Goal: Information Seeking & Learning: Learn about a topic

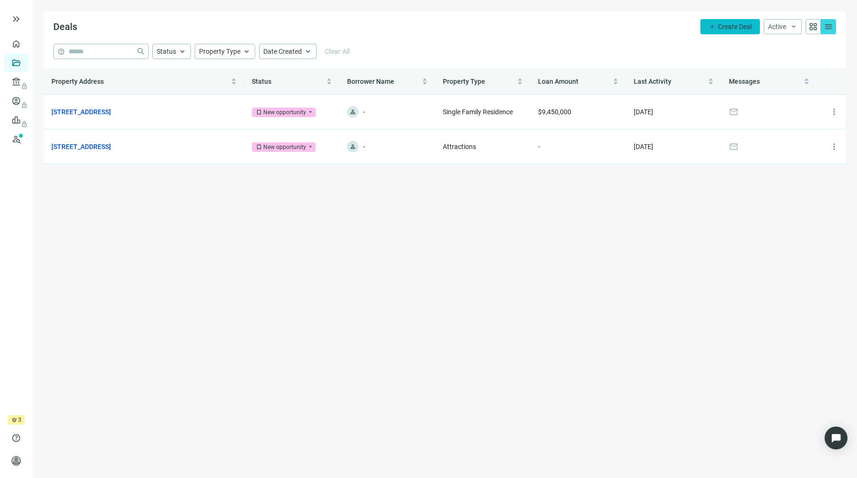
click at [742, 32] on button "add Create Deal" at bounding box center [731, 26] width 60 height 15
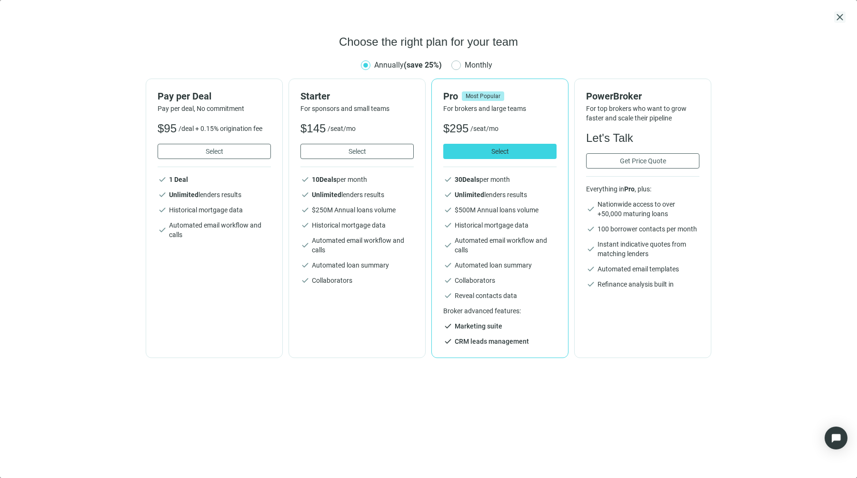
click at [841, 12] on span "close" at bounding box center [839, 16] width 11 height 11
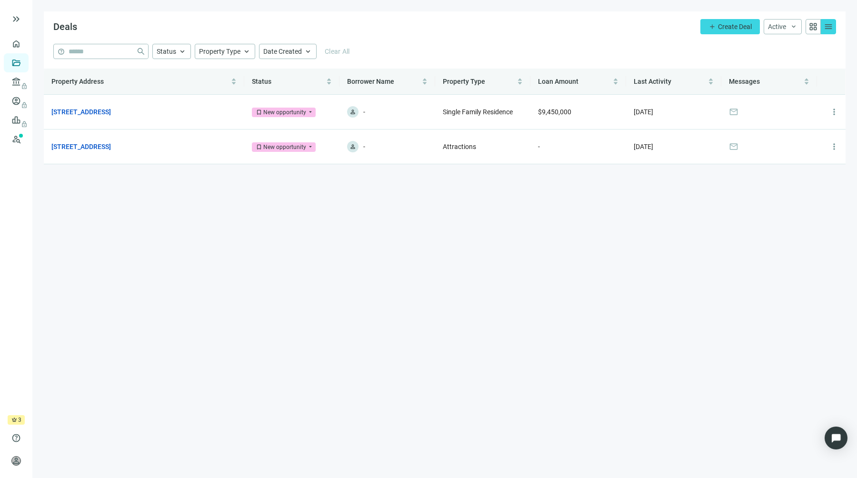
click at [15, 420] on span "crown" at bounding box center [14, 420] width 6 height 6
click at [42, 414] on main "Deals add Create Deal Active keyboard_arrow_down grid_view menu help close Stat…" at bounding box center [444, 239] width 825 height 478
click at [15, 16] on span "keyboard_double_arrow_right" at bounding box center [15, 18] width 11 height 11
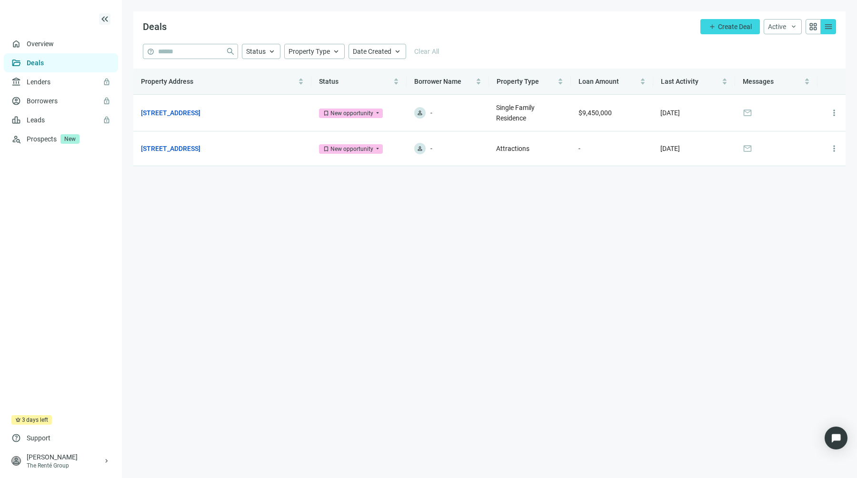
click at [107, 19] on span "keyboard_double_arrow_left" at bounding box center [104, 18] width 11 height 11
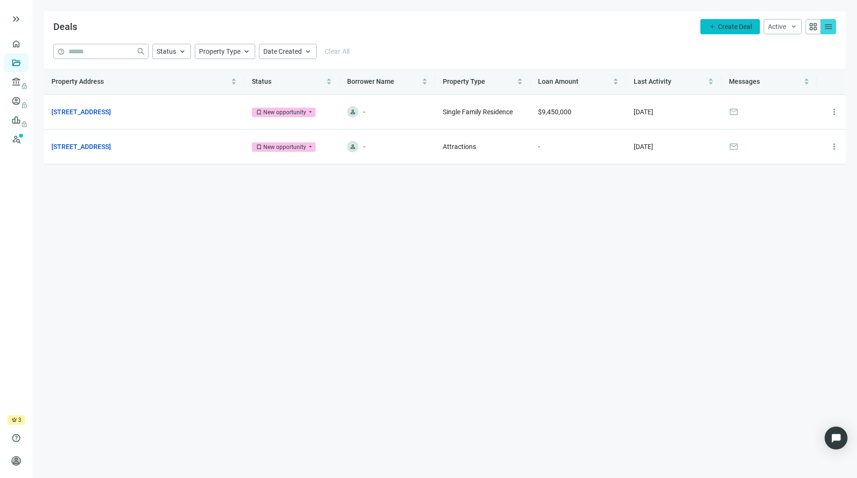
click at [726, 21] on button "add Create Deal" at bounding box center [731, 26] width 60 height 15
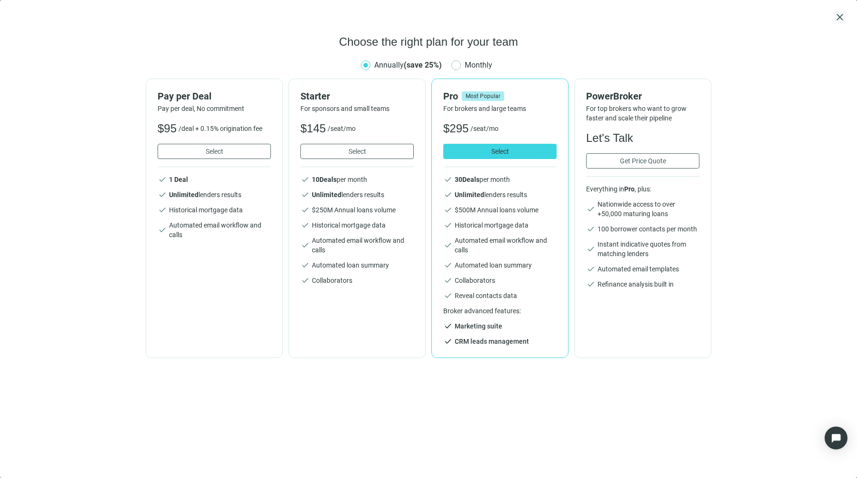
click at [842, 19] on span "close" at bounding box center [839, 16] width 11 height 11
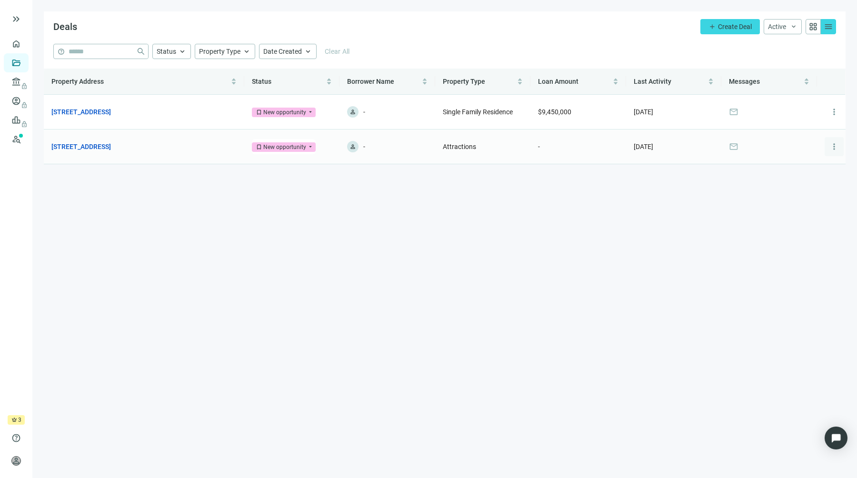
click at [834, 142] on span "more_vert" at bounding box center [835, 147] width 10 height 10
click at [808, 186] on div "archive Archive" at bounding box center [803, 187] width 82 height 17
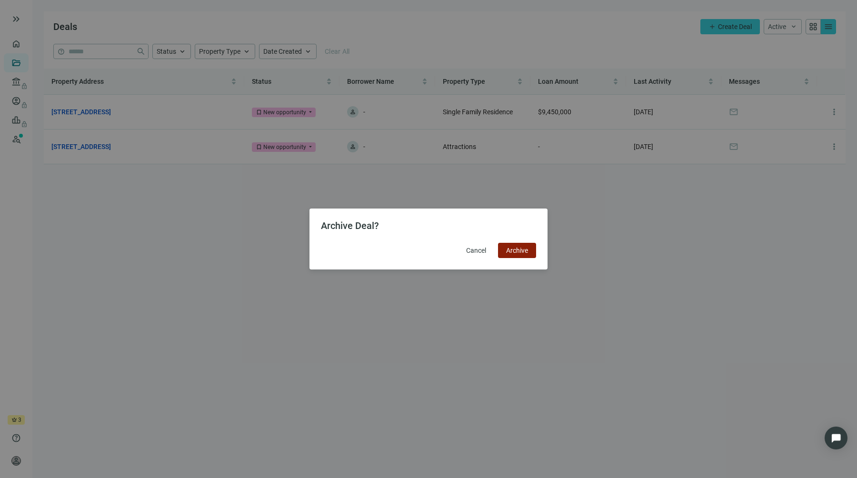
click at [514, 249] on span "Archive" at bounding box center [517, 251] width 22 height 8
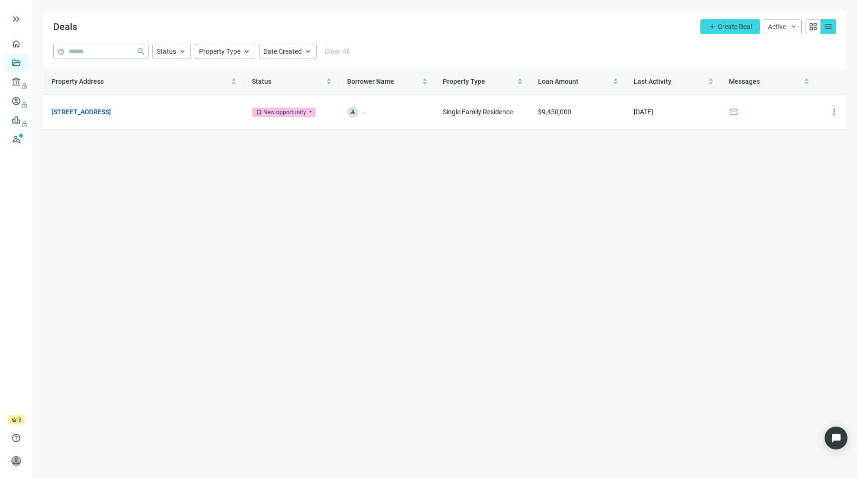
drag, startPoint x: 436, startPoint y: 81, endPoint x: 533, endPoint y: 143, distance: 114.7
click at [533, 143] on main "Deals add Create Deal Active keyboard_arrow_down grid_view menu help close Stat…" at bounding box center [444, 239] width 825 height 478
drag, startPoint x: 532, startPoint y: 136, endPoint x: 436, endPoint y: 47, distance: 131.1
click at [436, 47] on main "Deals add Create Deal Active keyboard_arrow_down grid_view menu help close Stat…" at bounding box center [444, 239] width 825 height 478
drag, startPoint x: 447, startPoint y: 60, endPoint x: 511, endPoint y: 162, distance: 120.3
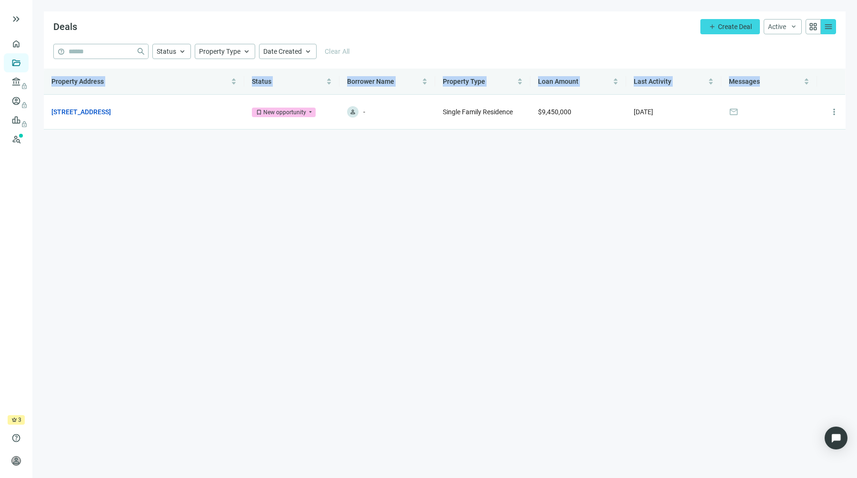
click at [510, 161] on main "Deals add Create Deal Active keyboard_arrow_down grid_view menu help close Stat…" at bounding box center [444, 239] width 825 height 478
click at [511, 162] on main "Deals add Create Deal Active keyboard_arrow_down grid_view menu help close Stat…" at bounding box center [444, 239] width 825 height 478
drag, startPoint x: 784, startPoint y: 172, endPoint x: 447, endPoint y: 38, distance: 362.1
click at [447, 38] on main "Deals add Create Deal Active keyboard_arrow_down grid_view menu help close Stat…" at bounding box center [444, 239] width 825 height 478
drag, startPoint x: 414, startPoint y: 61, endPoint x: 518, endPoint y: 103, distance: 111.7
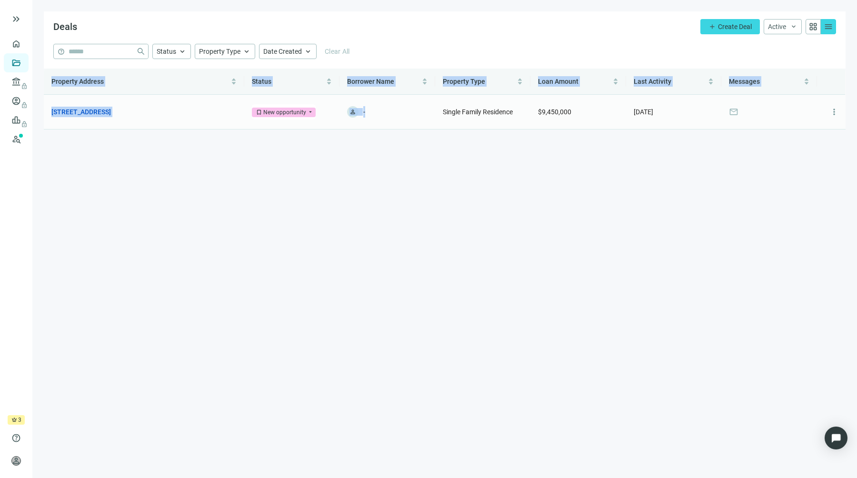
click at [517, 103] on main "Deals add Create Deal Active keyboard_arrow_down grid_view menu help close Stat…" at bounding box center [444, 239] width 825 height 478
drag, startPoint x: 656, startPoint y: 156, endPoint x: 352, endPoint y: 79, distance: 314.0
click at [352, 79] on main "Deals add Create Deal Active keyboard_arrow_down grid_view menu help close Stat…" at bounding box center [444, 239] width 825 height 478
click at [518, 86] on div "Property Type" at bounding box center [483, 81] width 80 height 10
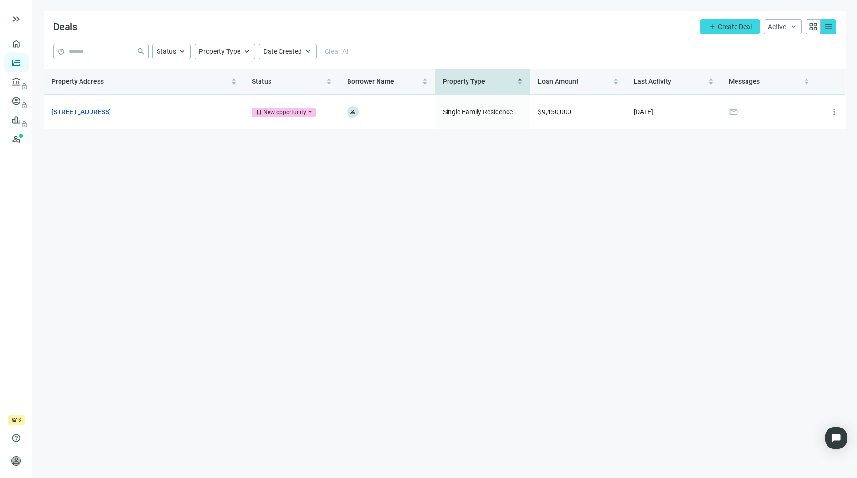
click at [518, 86] on div "Property Type" at bounding box center [483, 81] width 80 height 10
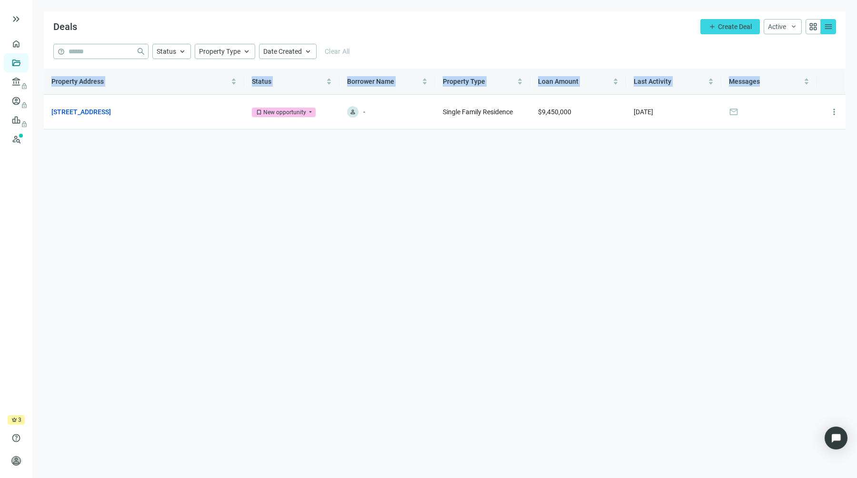
drag, startPoint x: 496, startPoint y: 49, endPoint x: 466, endPoint y: 281, distance: 233.8
click at [472, 271] on main "Deals add Create Deal Active keyboard_arrow_down grid_view menu help close Stat…" at bounding box center [444, 239] width 825 height 478
click at [466, 281] on main "Deals add Create Deal Active keyboard_arrow_down grid_view menu help close Stat…" at bounding box center [444, 239] width 825 height 478
click at [362, 112] on div "person -" at bounding box center [387, 111] width 80 height 11
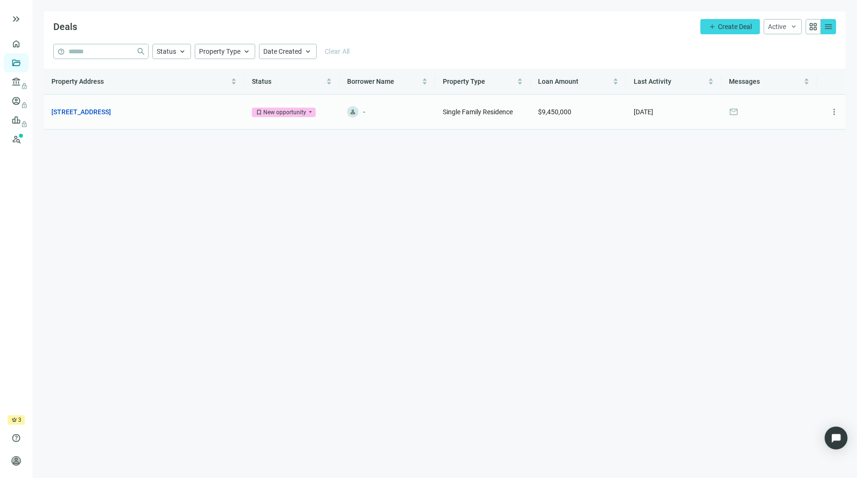
click at [363, 112] on div "person -" at bounding box center [387, 111] width 80 height 11
click at [736, 30] on span "Create Deal" at bounding box center [735, 27] width 34 height 8
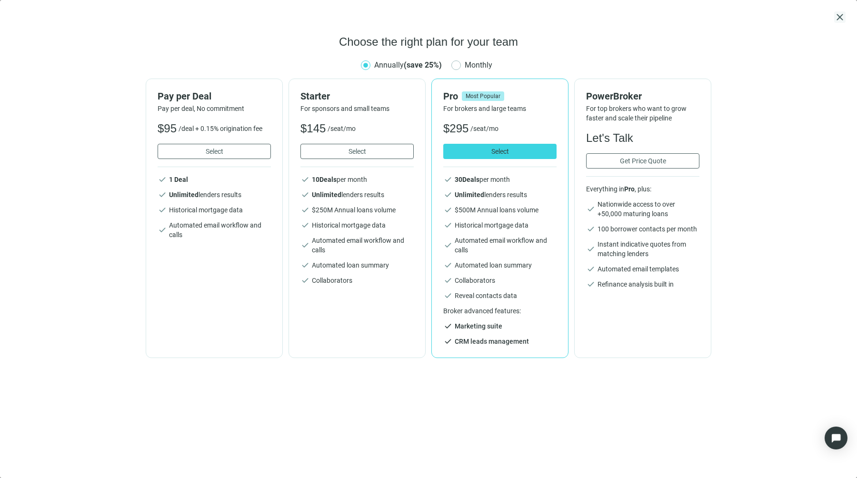
click at [839, 13] on span "close" at bounding box center [839, 16] width 11 height 11
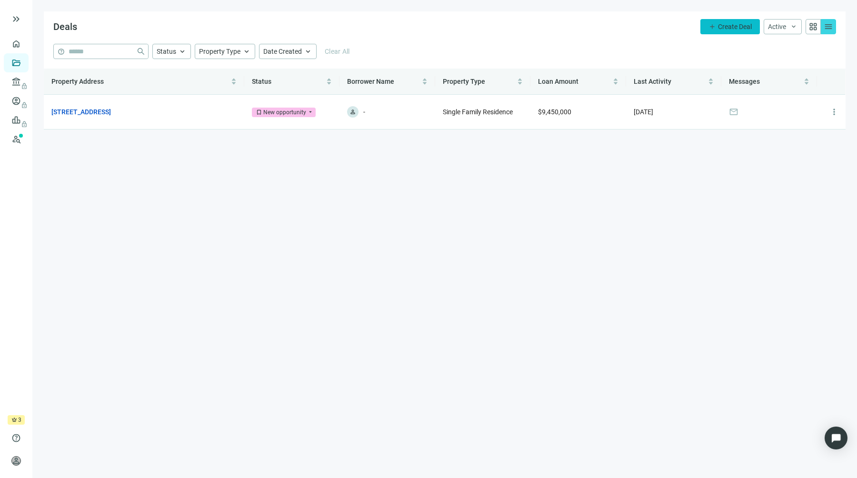
click at [728, 21] on button "add Create Deal" at bounding box center [731, 26] width 60 height 15
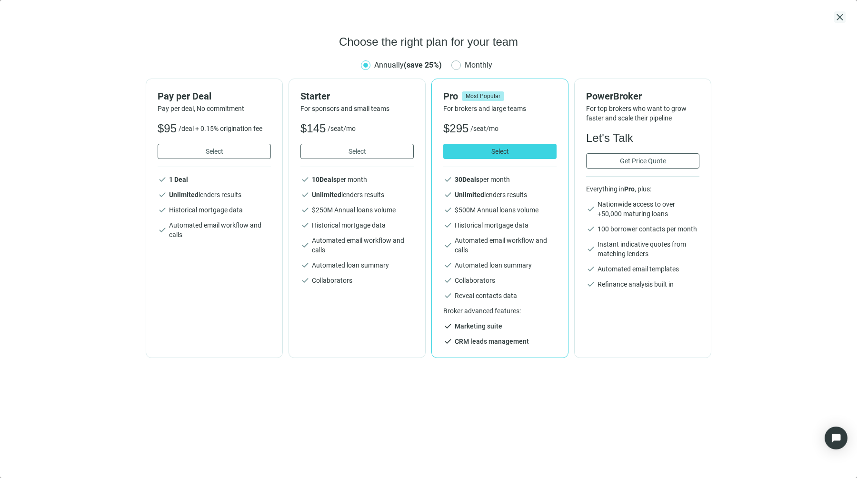
click at [837, 18] on span "close" at bounding box center [839, 16] width 11 height 11
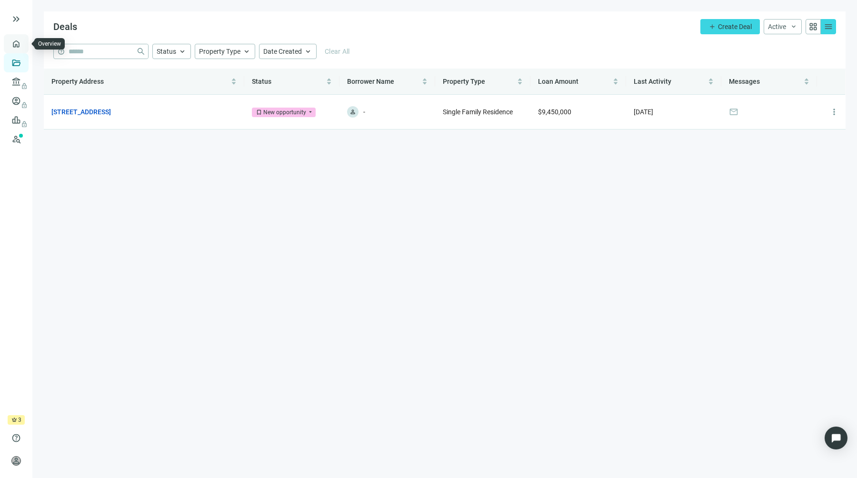
click at [24, 41] on link "Overview" at bounding box center [38, 44] width 28 height 8
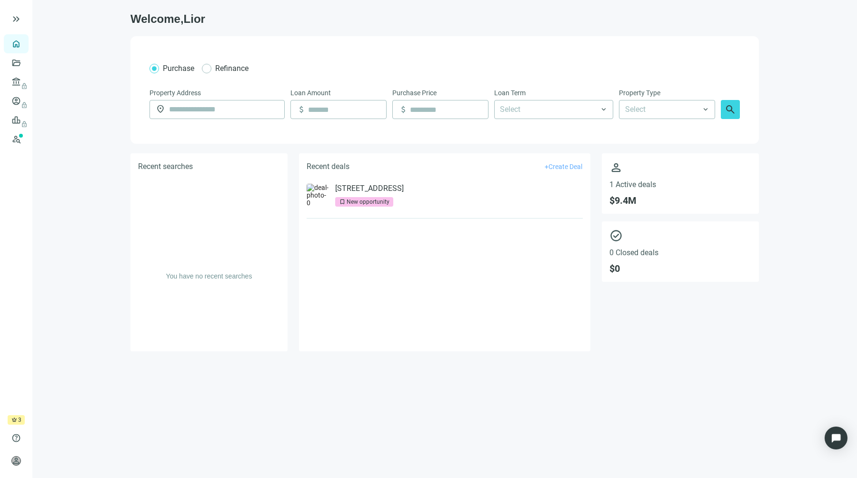
click at [569, 166] on span "Create Deal" at bounding box center [566, 167] width 34 height 8
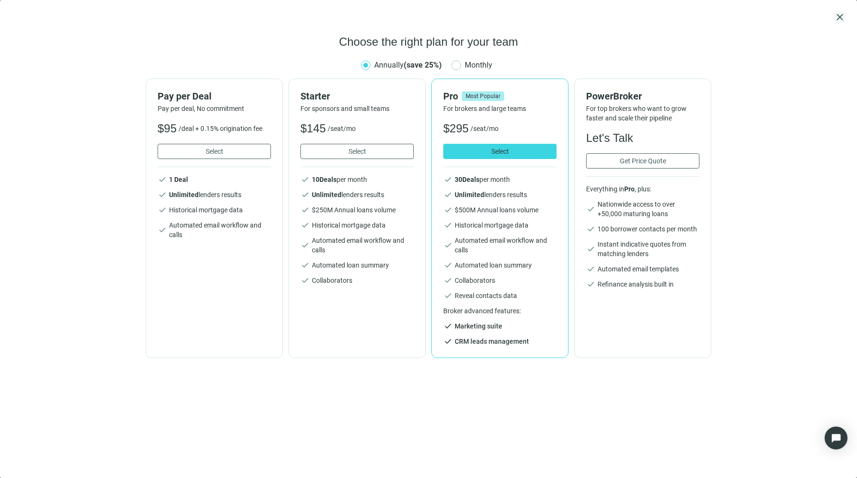
click at [839, 20] on span "close" at bounding box center [839, 16] width 11 height 11
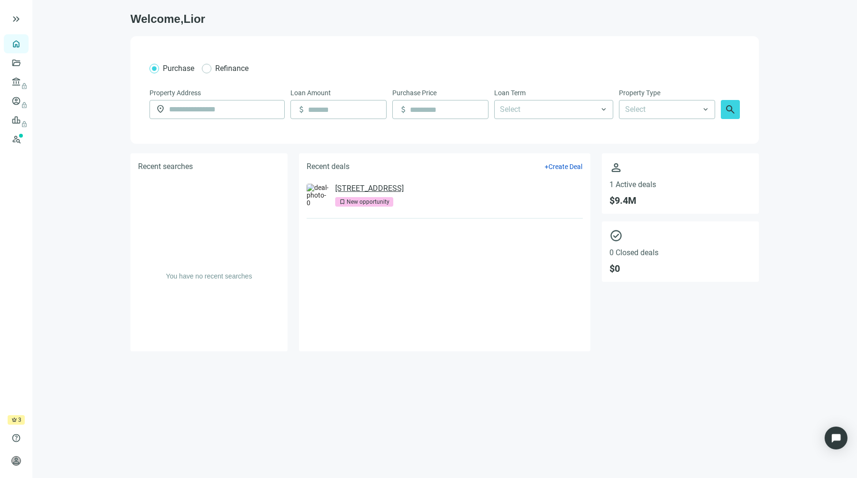
click at [404, 188] on link "1957 Harbourview Dr, Fort Lauderdale, FL 33316" at bounding box center [369, 189] width 69 height 10
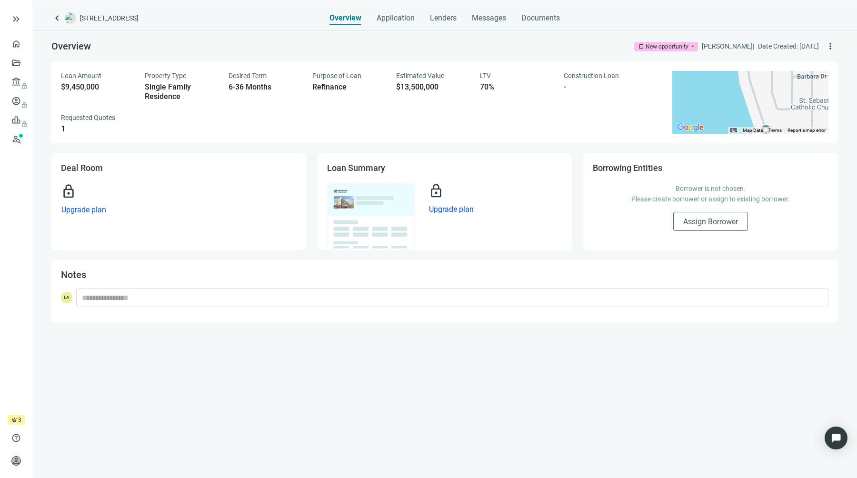
click at [73, 73] on span "Loan Amount" at bounding box center [81, 76] width 40 height 8
click at [827, 44] on span "more_vert" at bounding box center [831, 46] width 10 height 10
click at [558, 100] on div "Loan Amount $9,450,000 Property Type Single Family Residence Desired Term 6-36 …" at bounding box center [361, 102] width 600 height 63
click at [385, 20] on span "Application" at bounding box center [396, 18] width 38 height 10
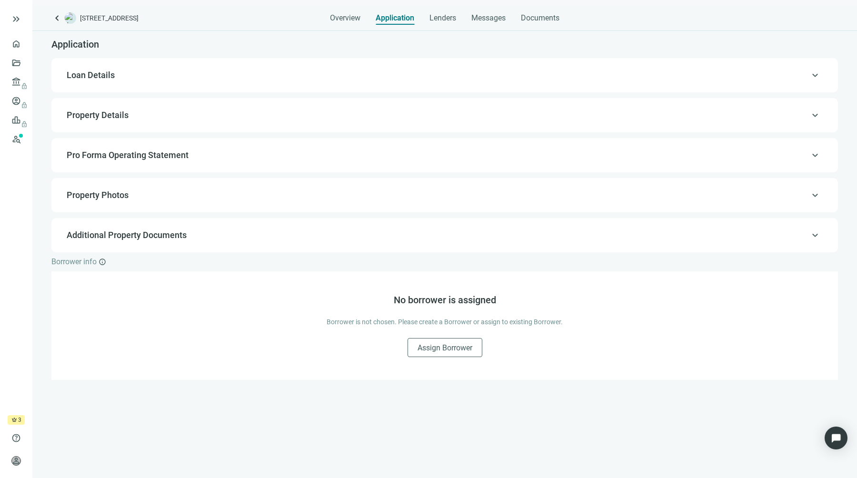
click at [145, 81] on div "keyboard_arrow_up Loan Details" at bounding box center [445, 75] width 768 height 23
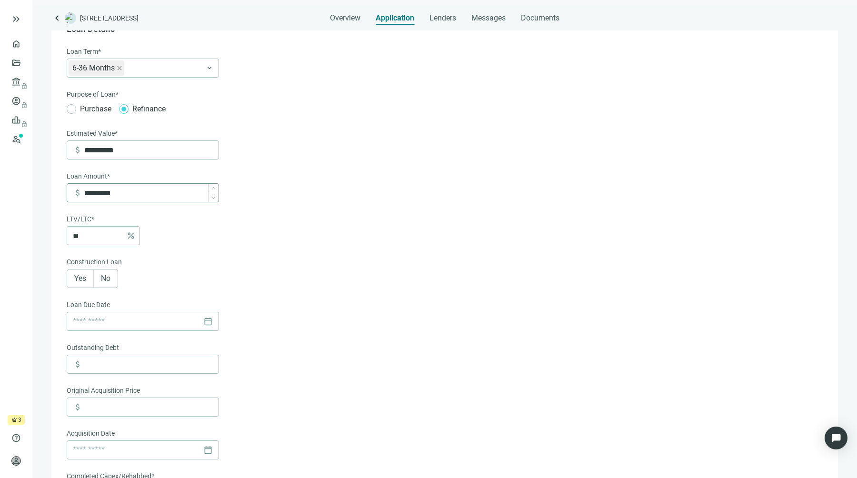
scroll to position [52, 0]
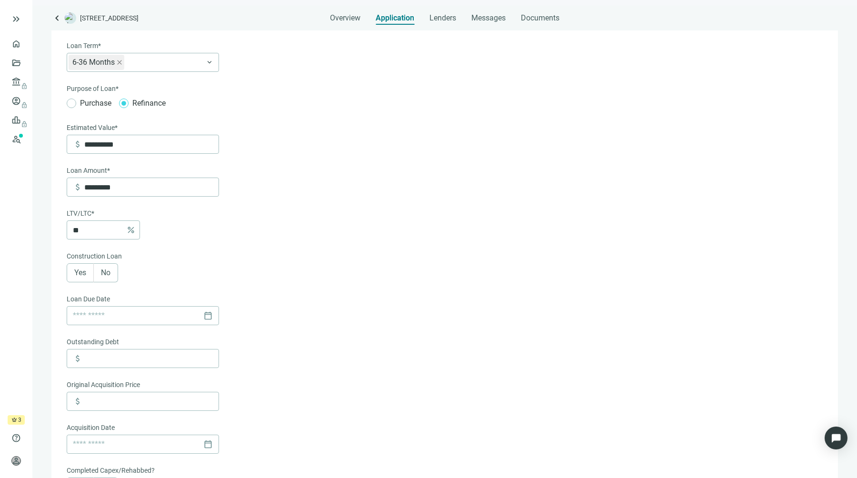
click at [111, 272] on label "No" at bounding box center [106, 272] width 24 height 19
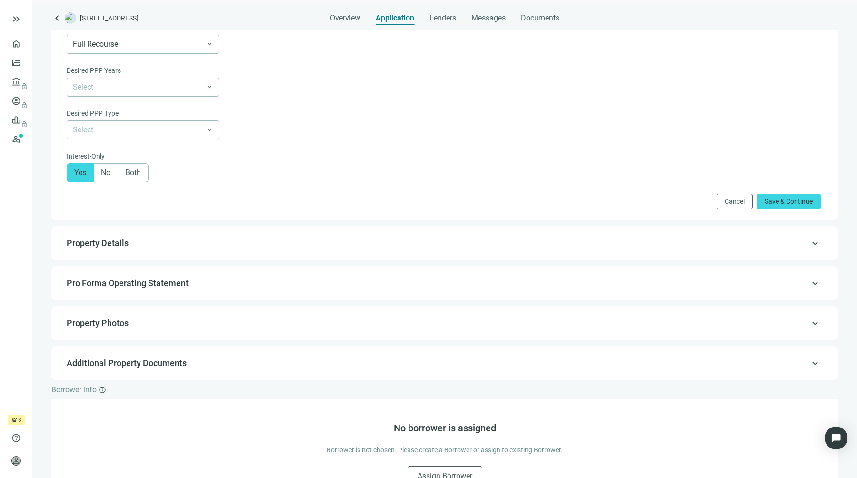
scroll to position [595, 0]
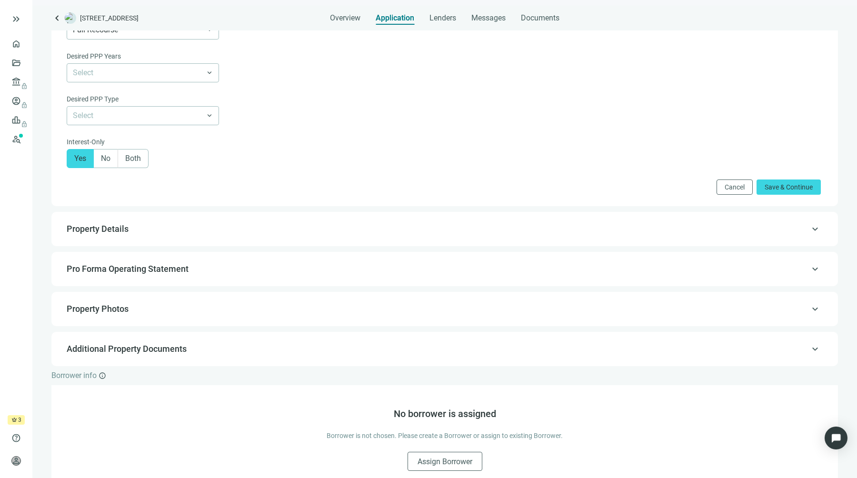
click at [214, 246] on div "keyboard_arrow_up Property Details" at bounding box center [444, 229] width 787 height 34
click at [195, 235] on span "Property Details" at bounding box center [444, 228] width 754 height 11
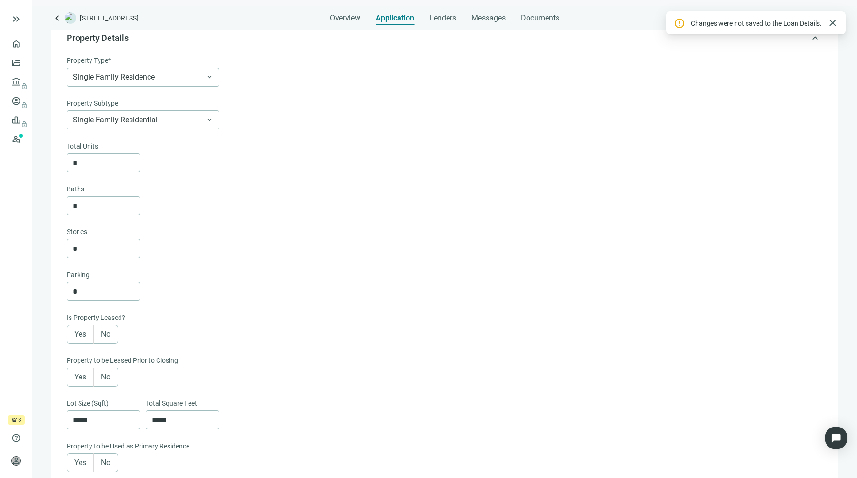
scroll to position [68, 0]
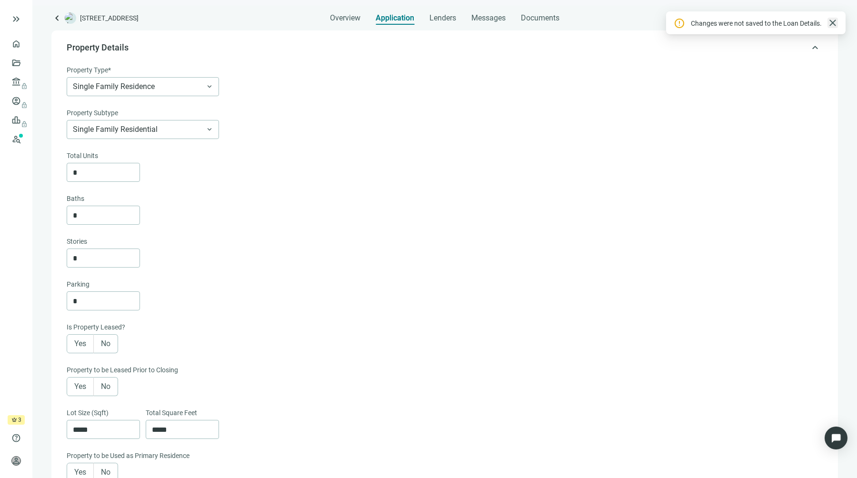
click at [835, 22] on span "close" at bounding box center [832, 22] width 11 height 11
click at [146, 75] on span "Single Family Residence" at bounding box center [143, 84] width 140 height 18
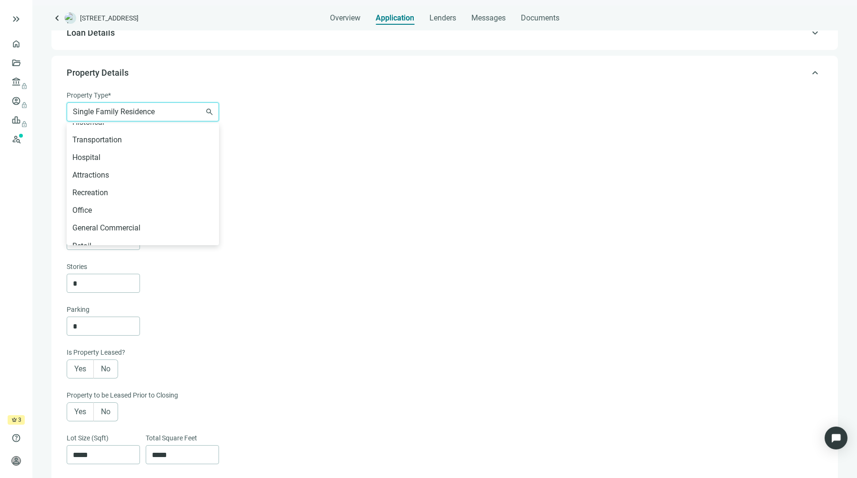
scroll to position [533, 0]
click at [121, 236] on div "Other" at bounding box center [142, 237] width 141 height 12
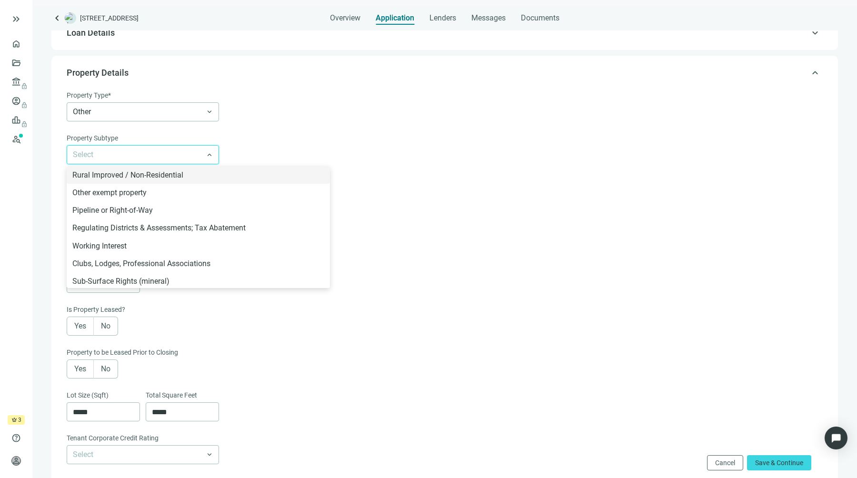
click at [175, 155] on input "search" at bounding box center [138, 155] width 131 height 18
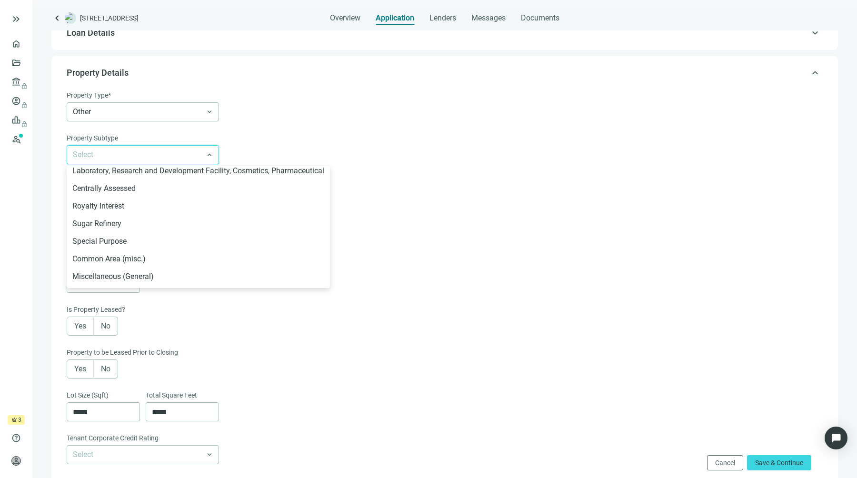
scroll to position [324, 0]
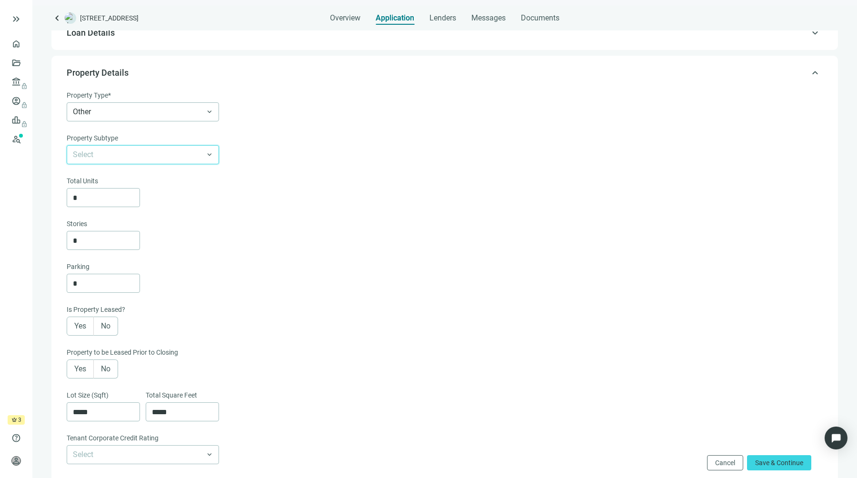
click at [90, 154] on input "search" at bounding box center [138, 155] width 131 height 18
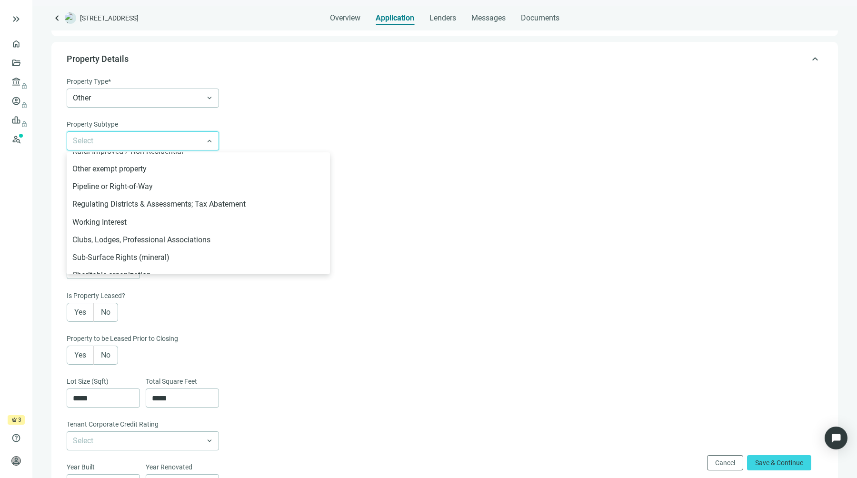
scroll to position [0, 0]
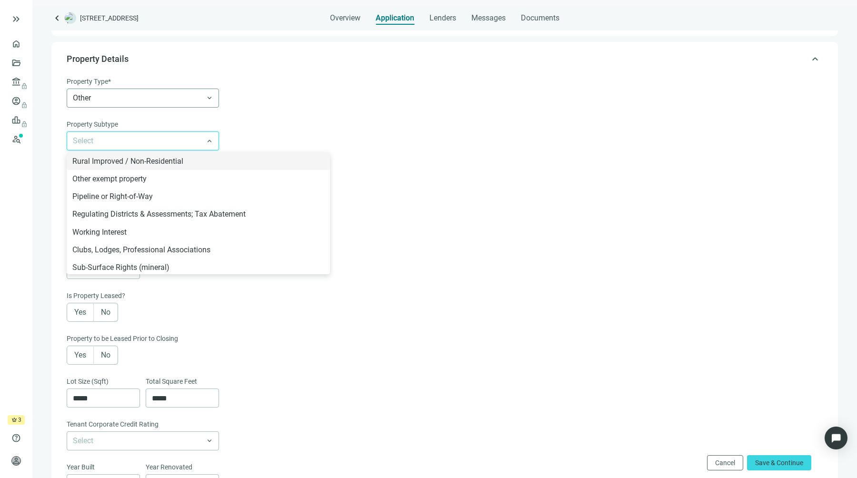
click at [172, 107] on span "Other" at bounding box center [143, 98] width 140 height 18
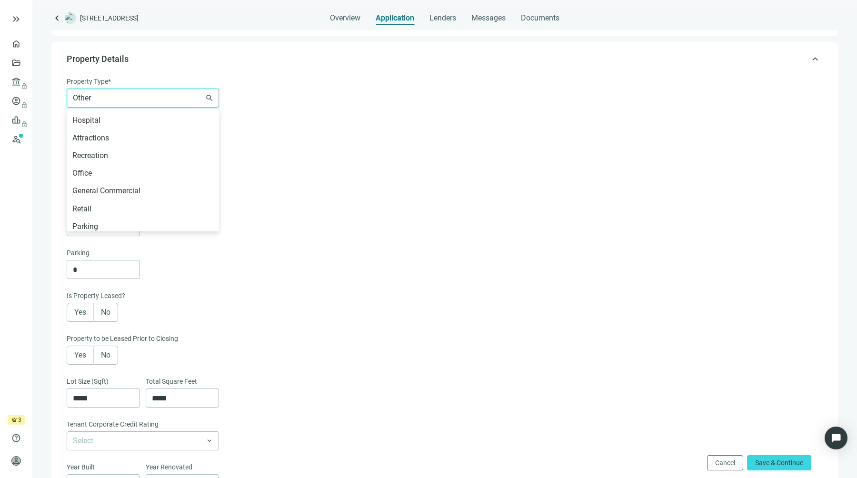
scroll to position [476, 0]
click at [146, 191] on div "General Commercial" at bounding box center [142, 190] width 141 height 12
click at [173, 146] on input "search" at bounding box center [138, 141] width 131 height 18
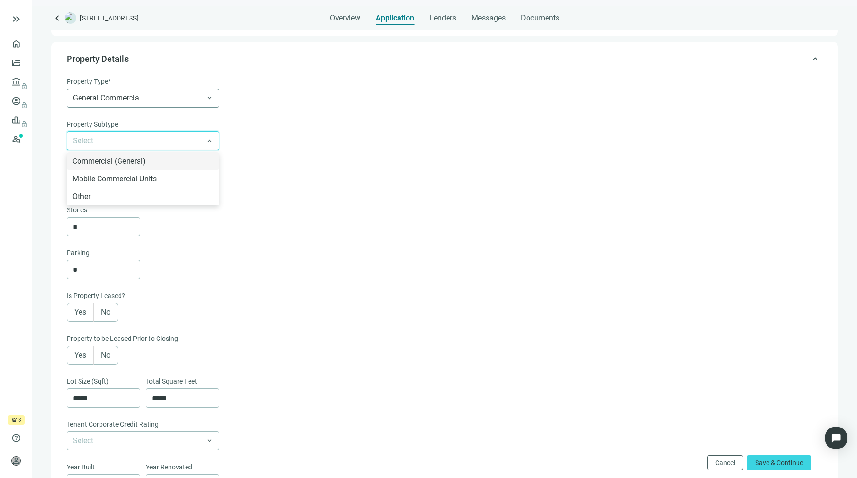
click at [186, 105] on span "General Commercial" at bounding box center [143, 98] width 140 height 18
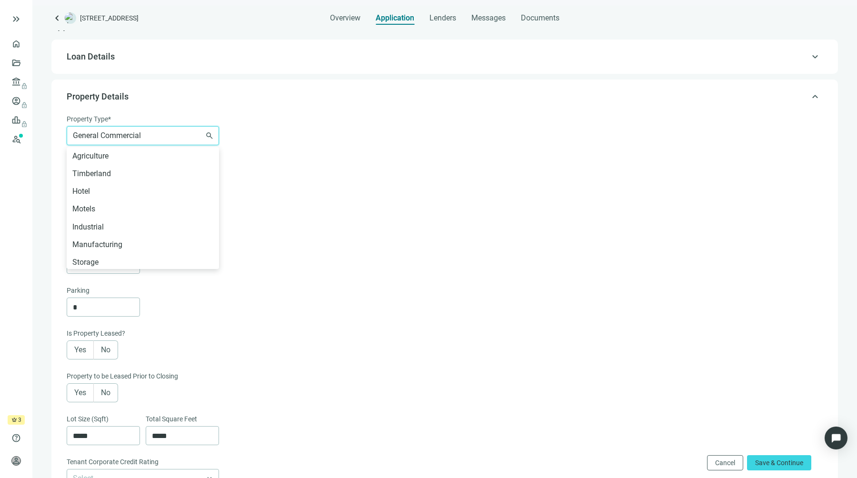
scroll to position [0, 0]
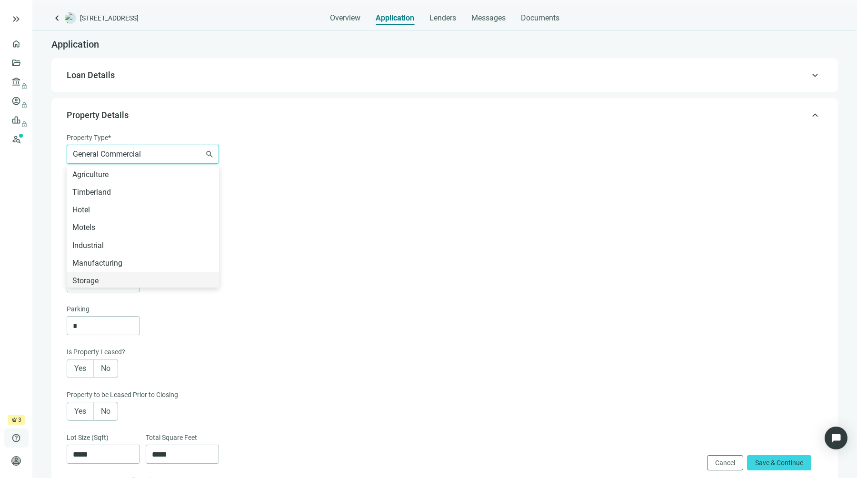
click at [20, 436] on span "help" at bounding box center [16, 438] width 10 height 10
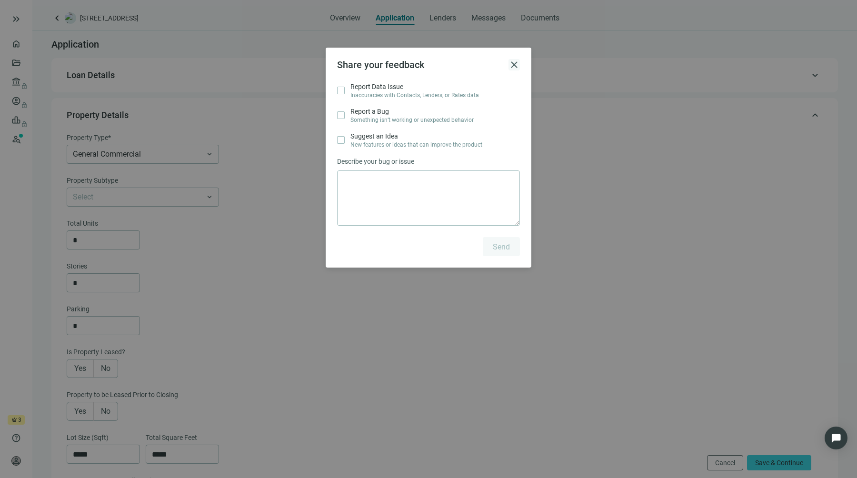
click at [514, 65] on span "close" at bounding box center [514, 64] width 11 height 11
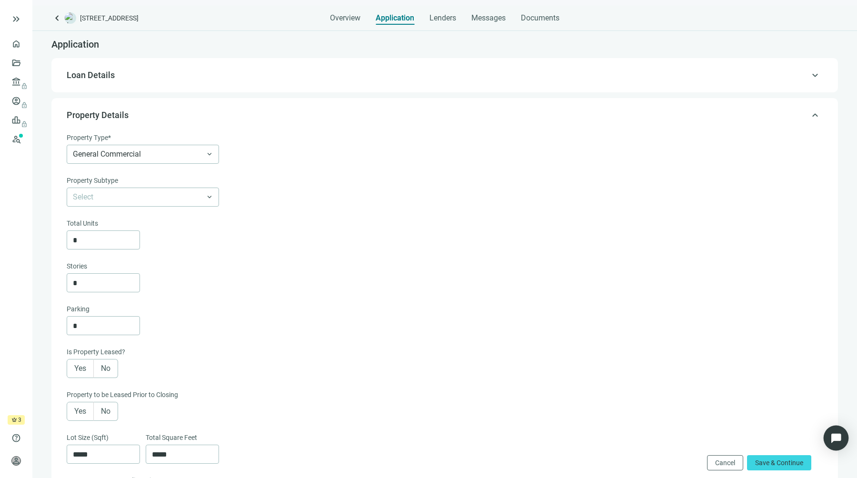
click at [837, 436] on img "Open Intercom Messenger" at bounding box center [836, 438] width 12 height 12
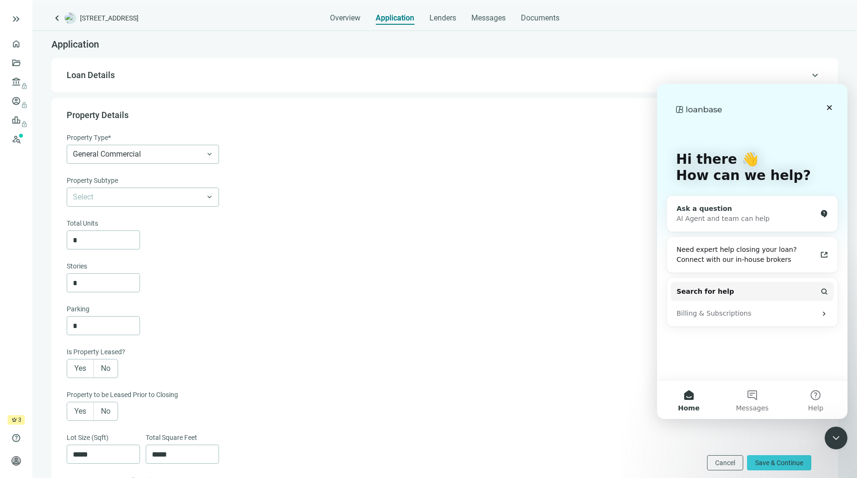
click at [736, 213] on div "Ask a question" at bounding box center [747, 209] width 140 height 10
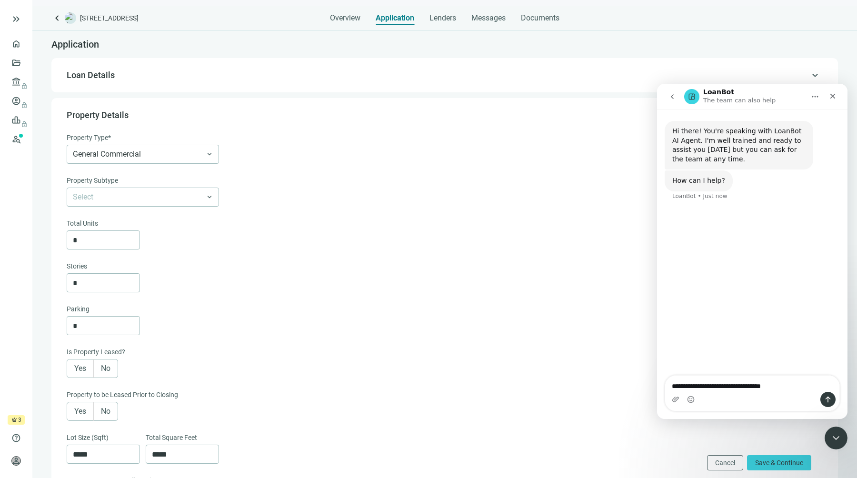
type textarea "**********"
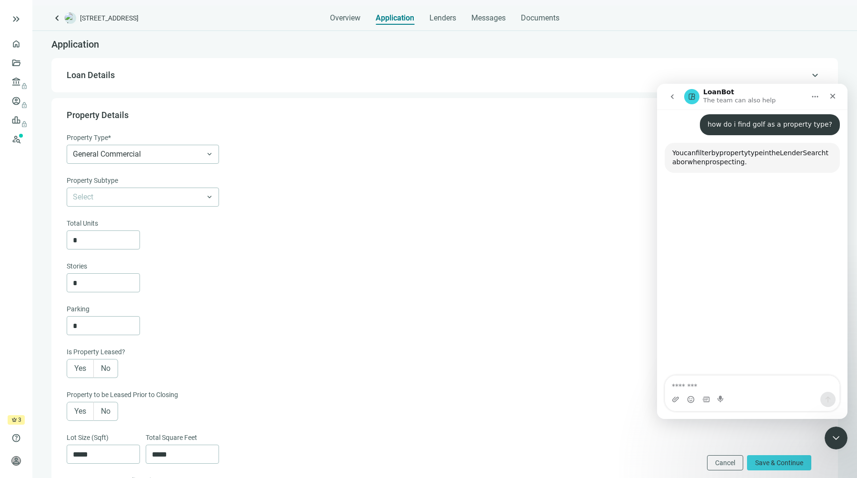
scroll to position [92, 0]
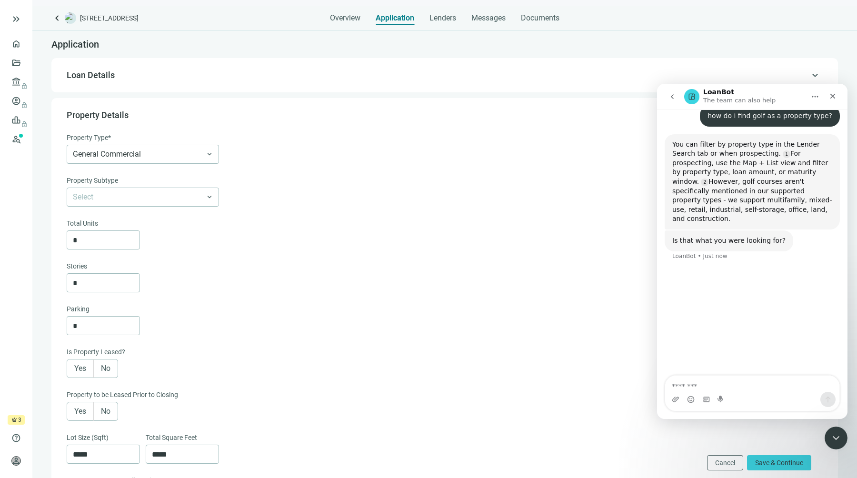
click at [676, 94] on button "go back" at bounding box center [672, 97] width 18 height 18
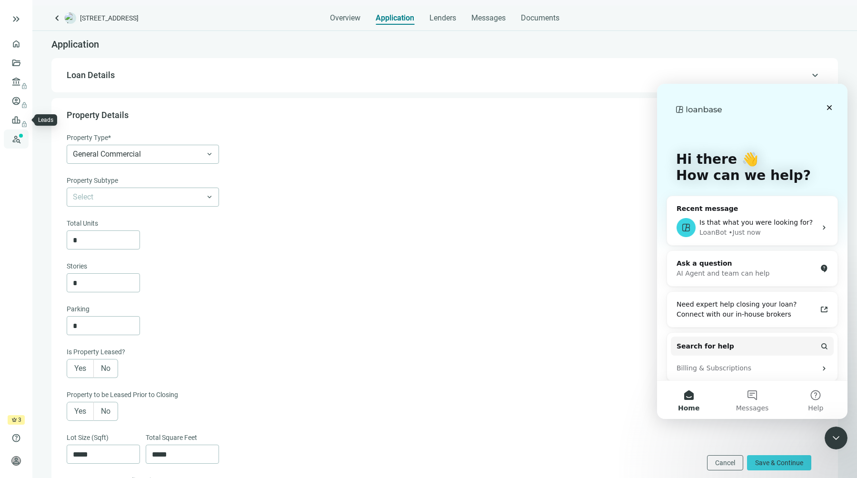
click at [24, 138] on link "Prospects New" at bounding box center [39, 139] width 30 height 19
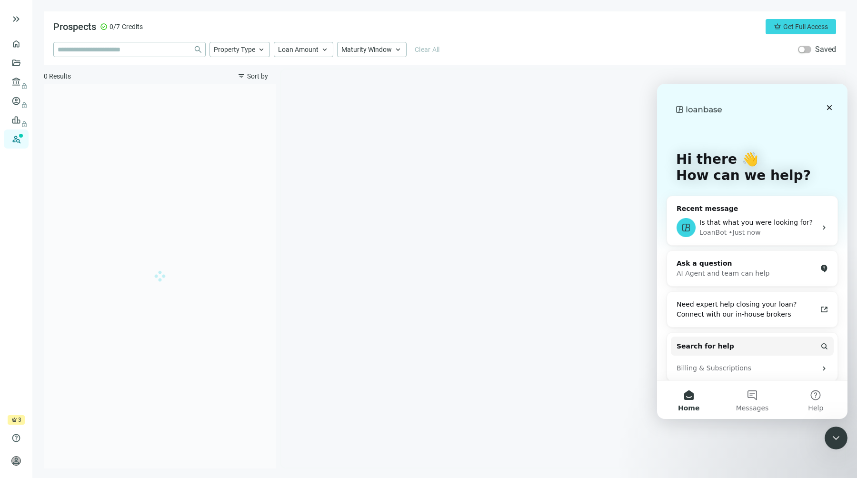
type input "**********"
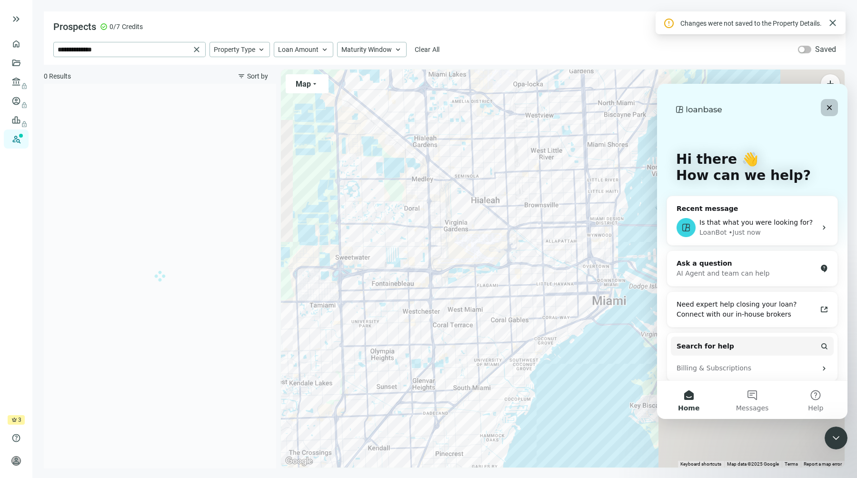
click at [831, 104] on icon "Close" at bounding box center [830, 108] width 8 height 8
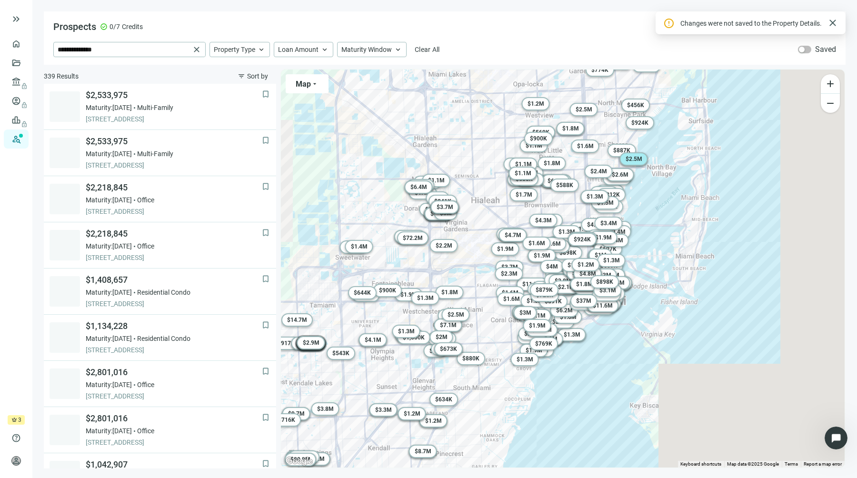
click at [639, 160] on span "$ 2.5M" at bounding box center [634, 159] width 17 height 7
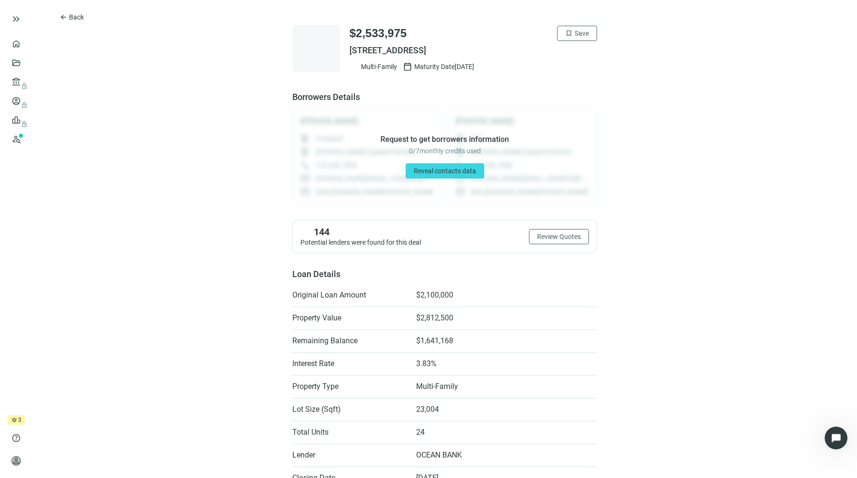
click at [472, 70] on span "Maturity Date 11.30.2025" at bounding box center [444, 67] width 60 height 10
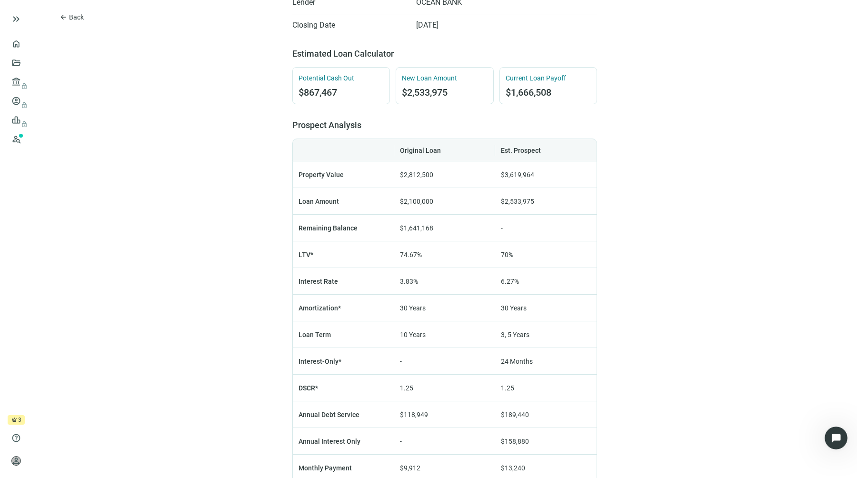
scroll to position [469, 0]
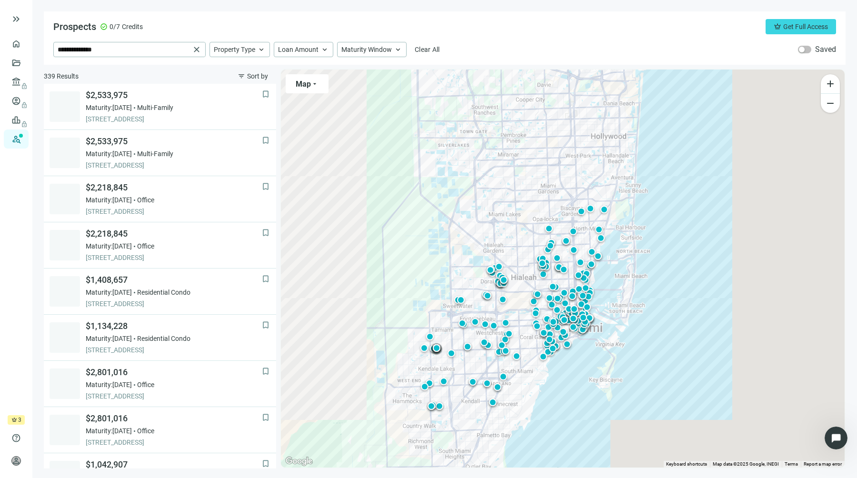
drag, startPoint x: 555, startPoint y: 133, endPoint x: 554, endPoint y: 172, distance: 39.5
click at [554, 173] on div "To activate drag with keyboard, press Alt + Enter. Once in keyboard drag state,…" at bounding box center [563, 269] width 564 height 398
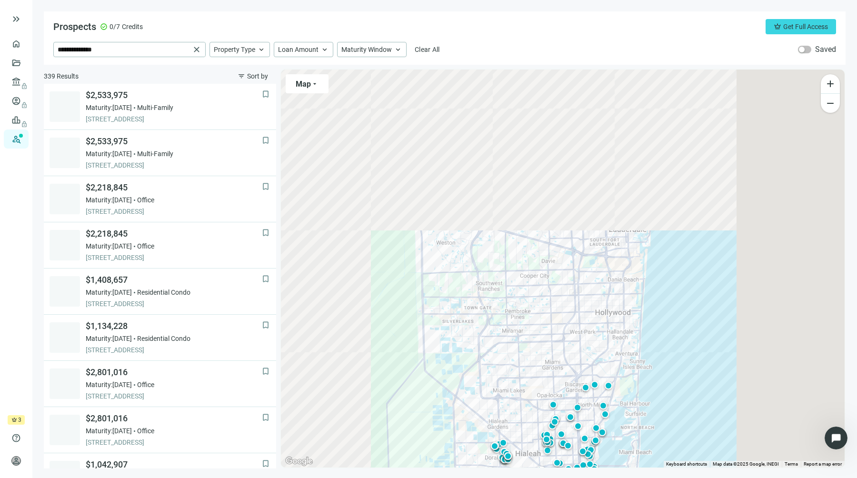
drag, startPoint x: 556, startPoint y: 137, endPoint x: 561, endPoint y: 329, distance: 192.0
click at [561, 329] on div "To activate drag with keyboard, press Alt + Enter. Once in keyboard drag state,…" at bounding box center [563, 269] width 564 height 398
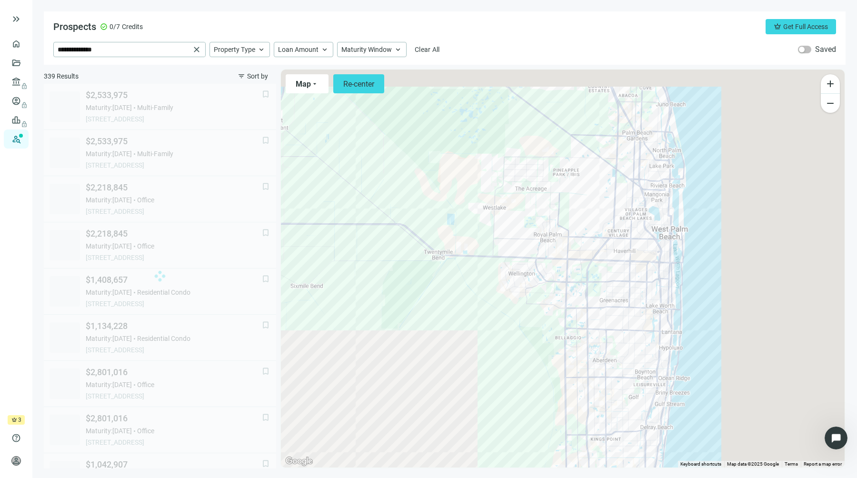
drag, startPoint x: 565, startPoint y: 275, endPoint x: 551, endPoint y: 307, distance: 35.2
click at [552, 306] on div "To activate drag with keyboard, press Alt + Enter. Once in keyboard drag state,…" at bounding box center [563, 269] width 564 height 398
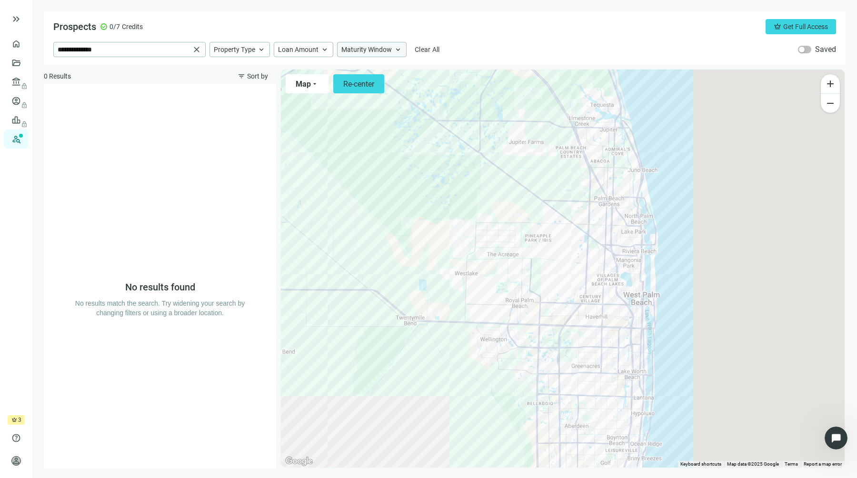
click at [370, 48] on span "Maturity Window" at bounding box center [367, 49] width 50 height 9
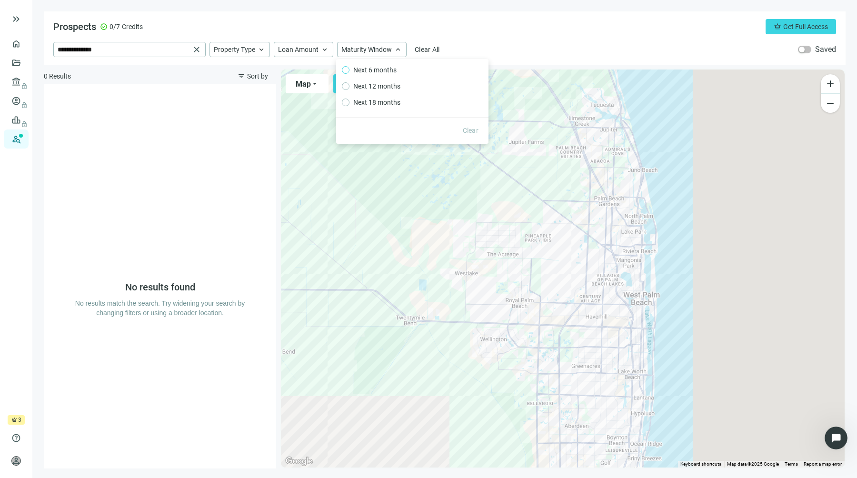
click at [378, 70] on span "Next 6 months" at bounding box center [375, 70] width 51 height 10
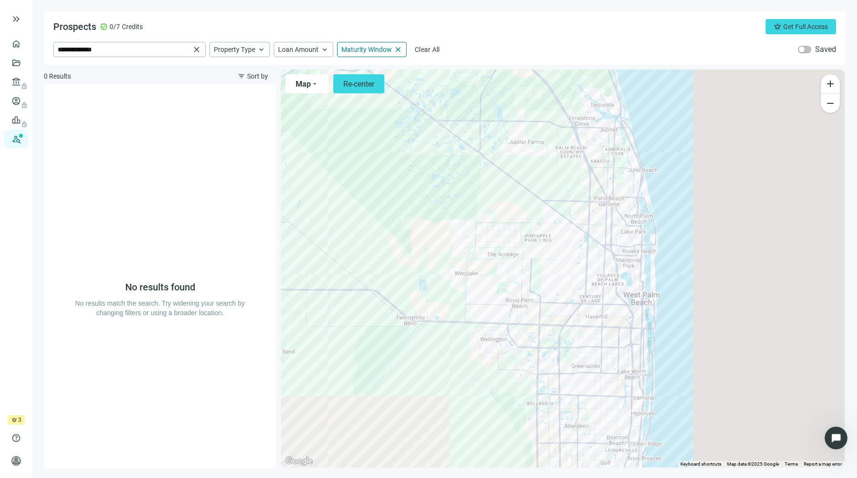
click at [521, 39] on div "**********" at bounding box center [445, 37] width 802 height 53
click at [302, 46] on span "Loan Amount" at bounding box center [298, 49] width 40 height 9
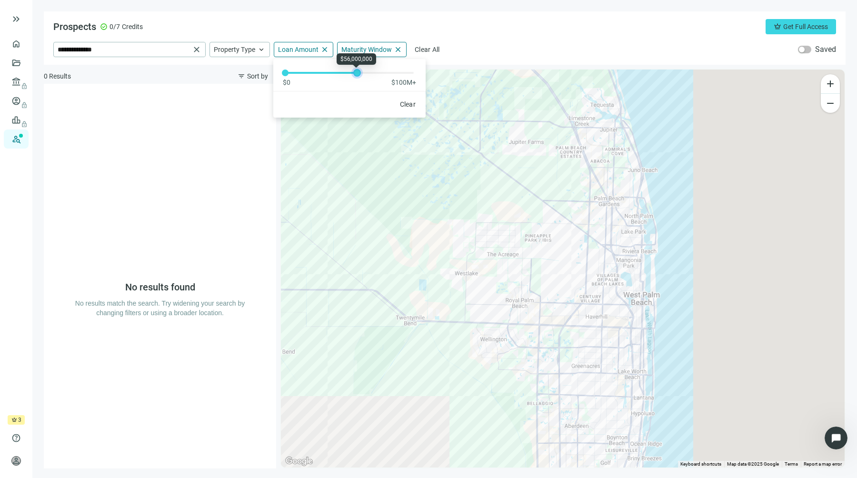
drag, startPoint x: 286, startPoint y: 72, endPoint x: 372, endPoint y: 74, distance: 85.8
click at [360, 74] on div at bounding box center [357, 72] width 5 height 5
drag, startPoint x: 286, startPoint y: 72, endPoint x: 320, endPoint y: 72, distance: 33.3
click at [289, 72] on div at bounding box center [286, 72] width 5 height 5
click at [591, 208] on div at bounding box center [563, 269] width 564 height 398
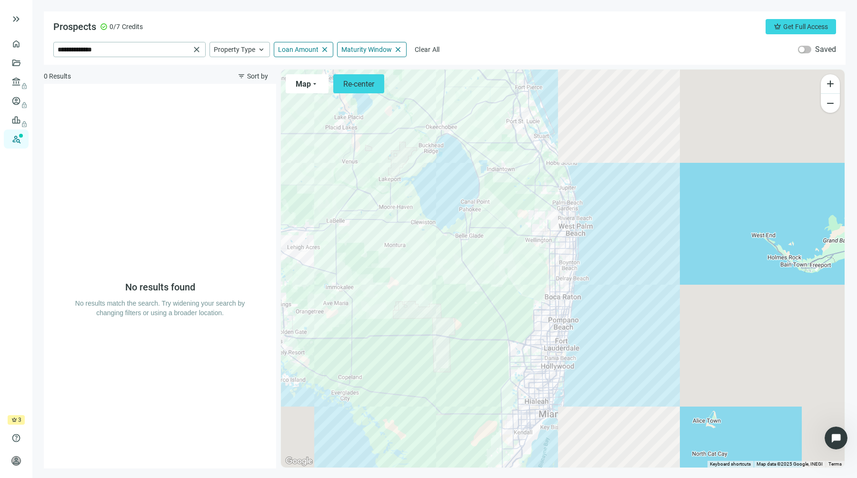
drag, startPoint x: 615, startPoint y: 288, endPoint x: 606, endPoint y: 221, distance: 66.8
click at [606, 221] on div at bounding box center [563, 269] width 564 height 398
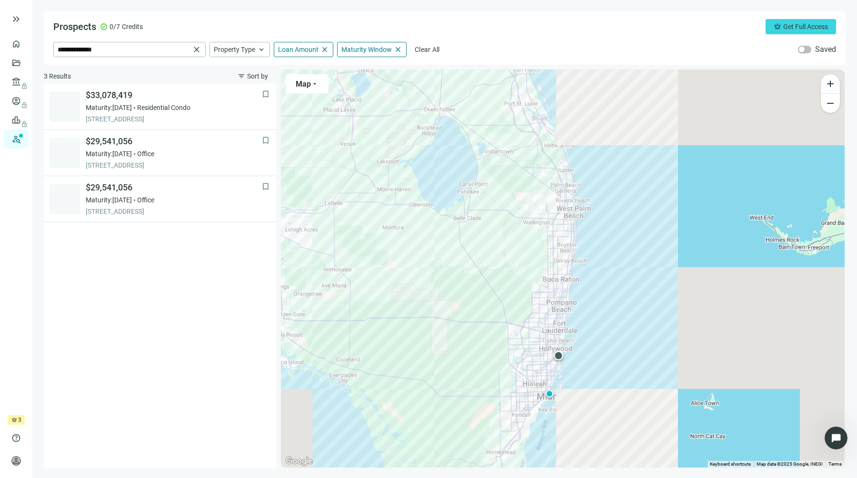
click at [561, 358] on div at bounding box center [559, 356] width 10 height 10
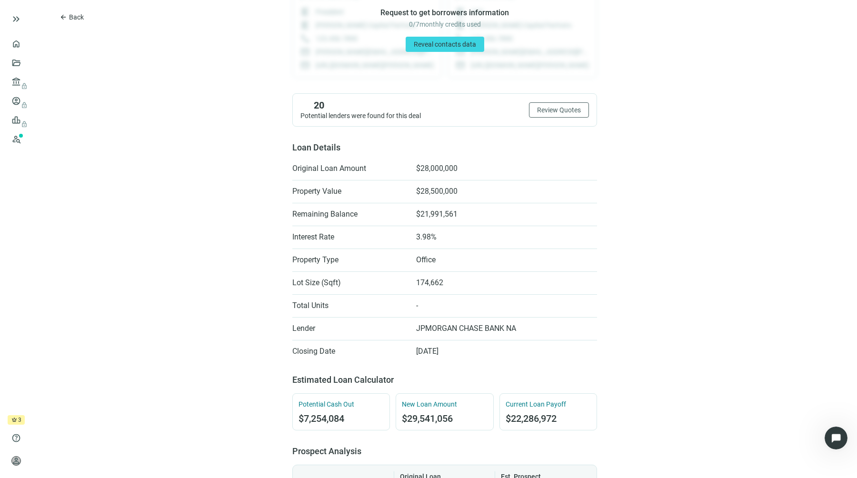
scroll to position [130, 0]
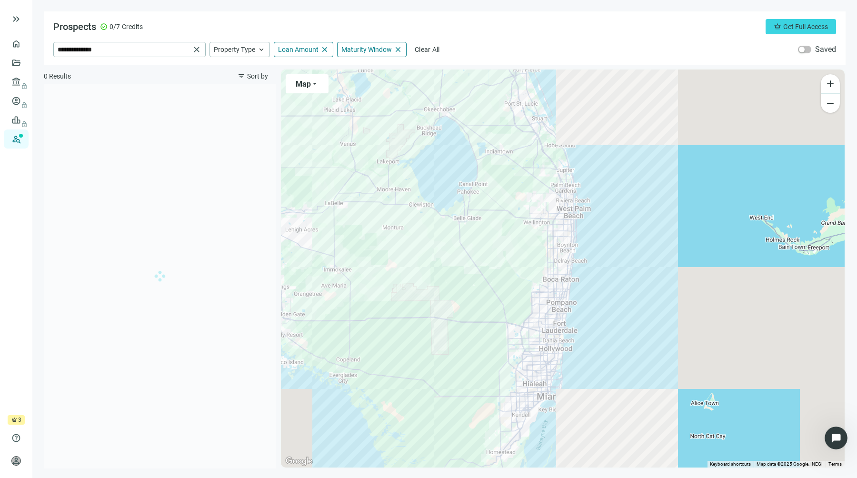
click at [563, 386] on div at bounding box center [563, 269] width 564 height 398
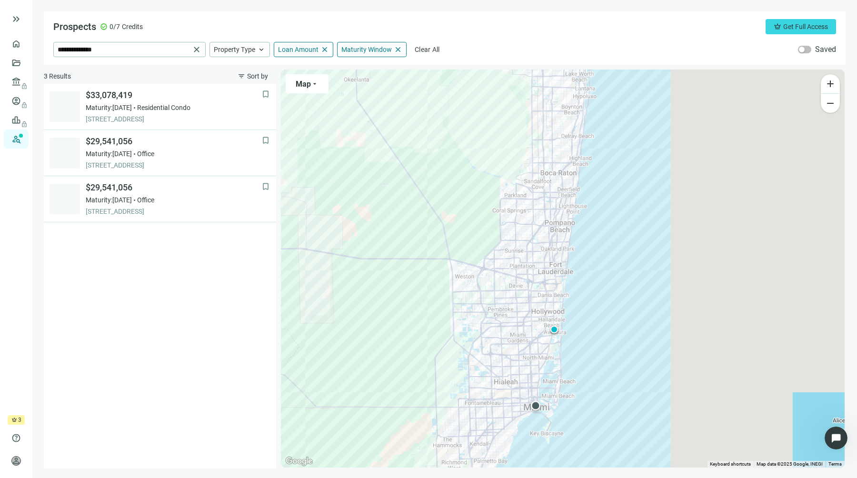
click at [538, 405] on div at bounding box center [536, 406] width 10 height 10
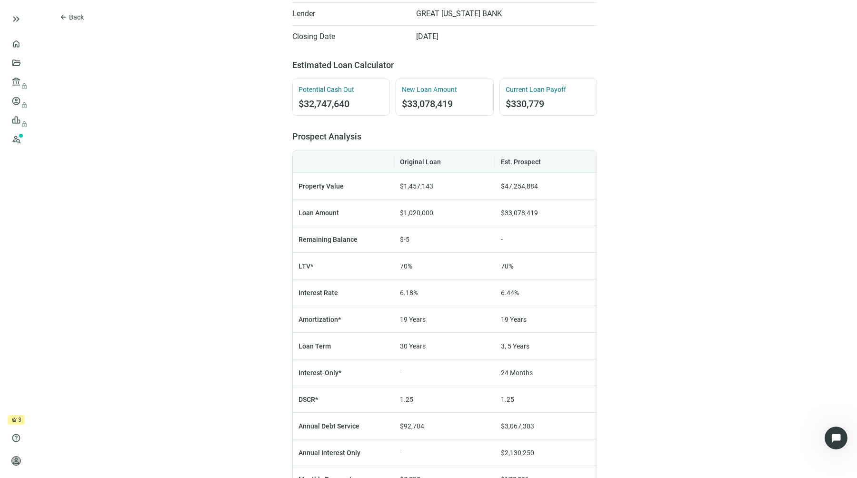
scroll to position [442, 0]
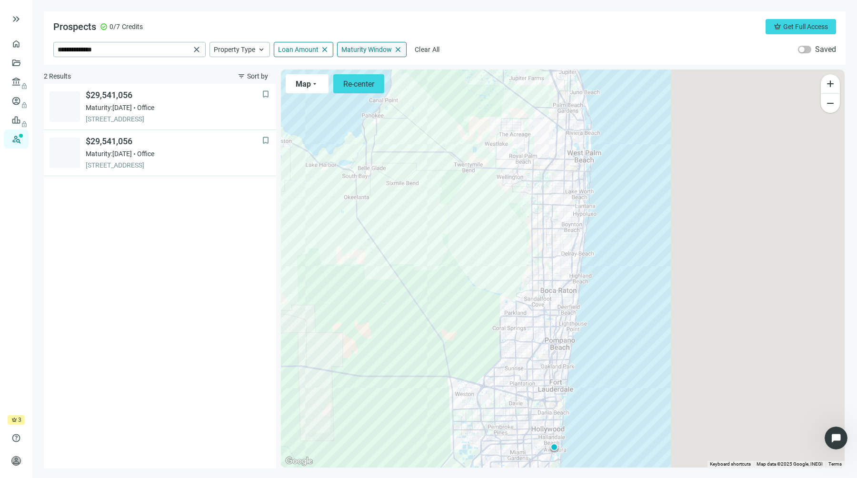
click at [399, 48] on span "close" at bounding box center [398, 49] width 9 height 9
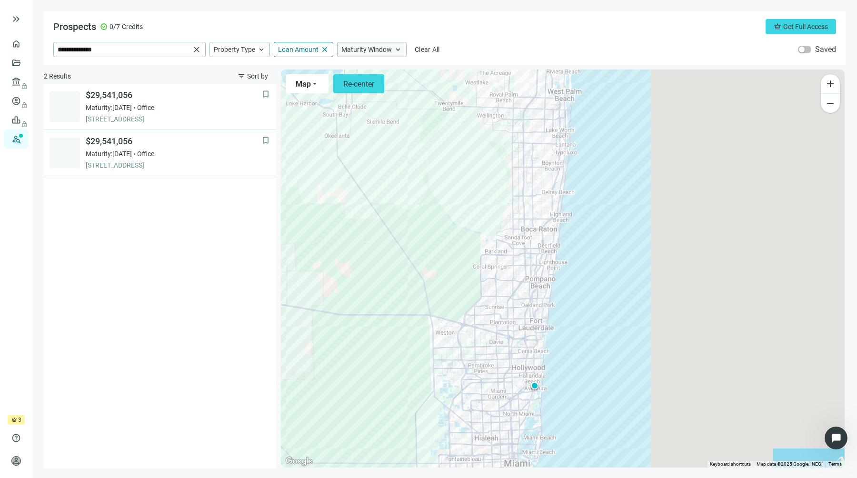
drag, startPoint x: 492, startPoint y: 236, endPoint x: 473, endPoint y: 173, distance: 65.8
click at [473, 173] on div "To activate drag with keyboard, press Alt + Enter. Once in keyboard drag state,…" at bounding box center [563, 269] width 564 height 398
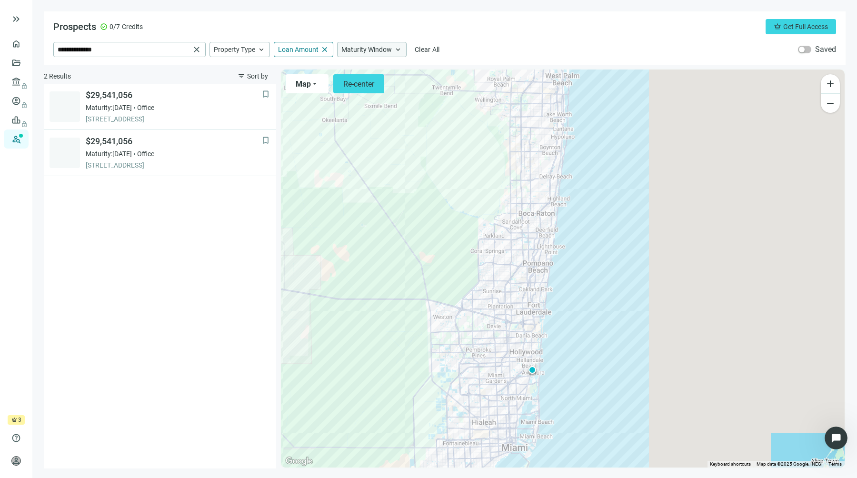
click at [490, 294] on div "To activate drag with keyboard, press Alt + Enter. Once in keyboard drag state,…" at bounding box center [563, 269] width 564 height 398
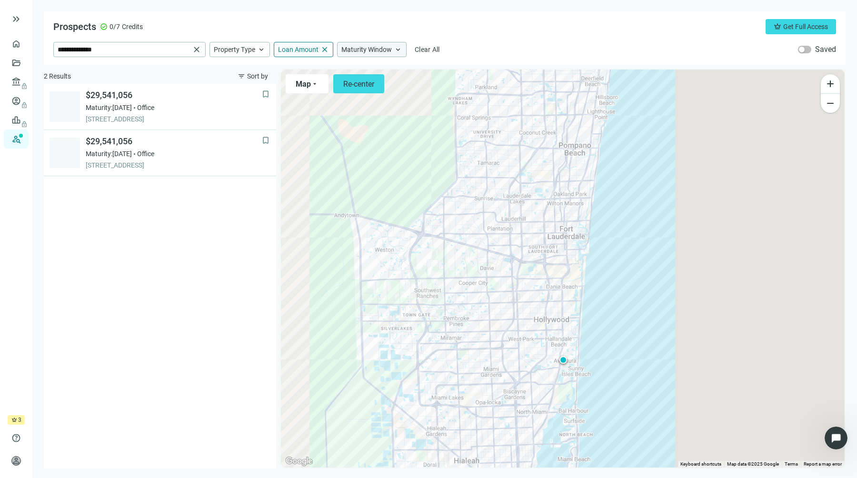
drag, startPoint x: 507, startPoint y: 329, endPoint x: 496, endPoint y: 236, distance: 93.5
click at [496, 236] on div "To activate drag with keyboard, press Alt + Enter. Once in keyboard drag state,…" at bounding box center [563, 269] width 564 height 398
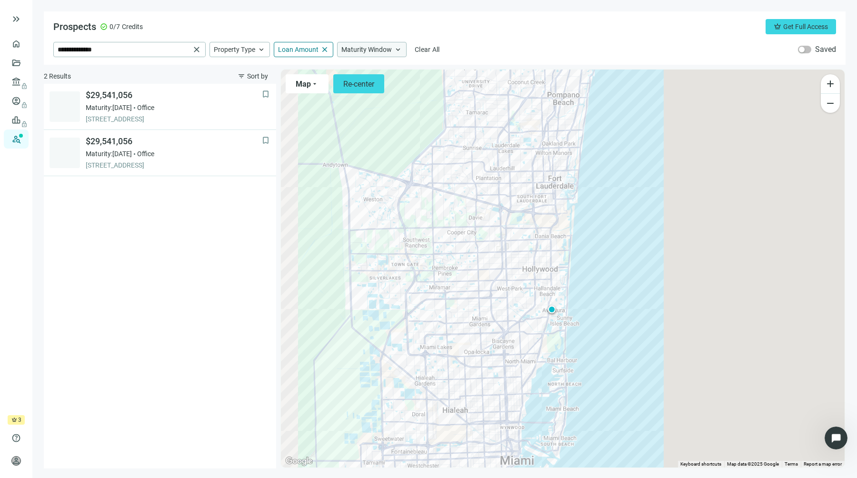
drag, startPoint x: 532, startPoint y: 311, endPoint x: 521, endPoint y: 264, distance: 47.9
click at [521, 264] on div "To activate drag with keyboard, press Alt + Enter. Once in keyboard drag state,…" at bounding box center [563, 269] width 564 height 398
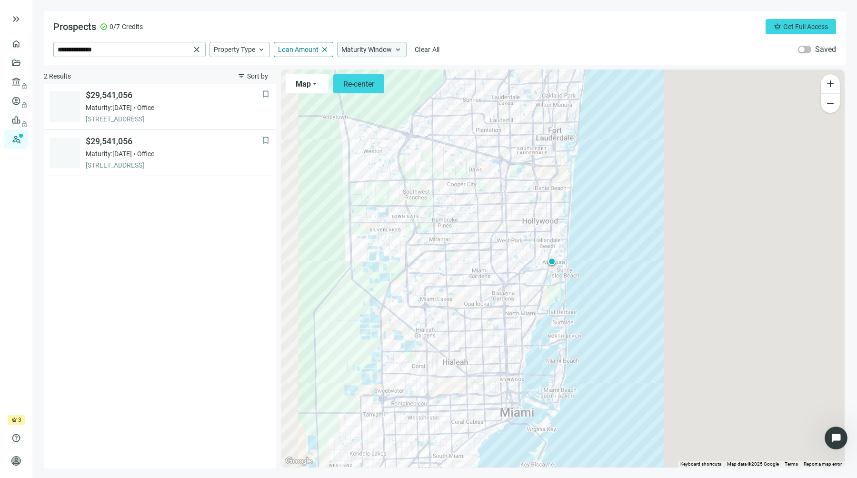
drag, startPoint x: 510, startPoint y: 277, endPoint x: 510, endPoint y: 228, distance: 49.5
click at [510, 228] on div "To activate drag with keyboard, press Alt + Enter. Once in keyboard drag state,…" at bounding box center [563, 269] width 564 height 398
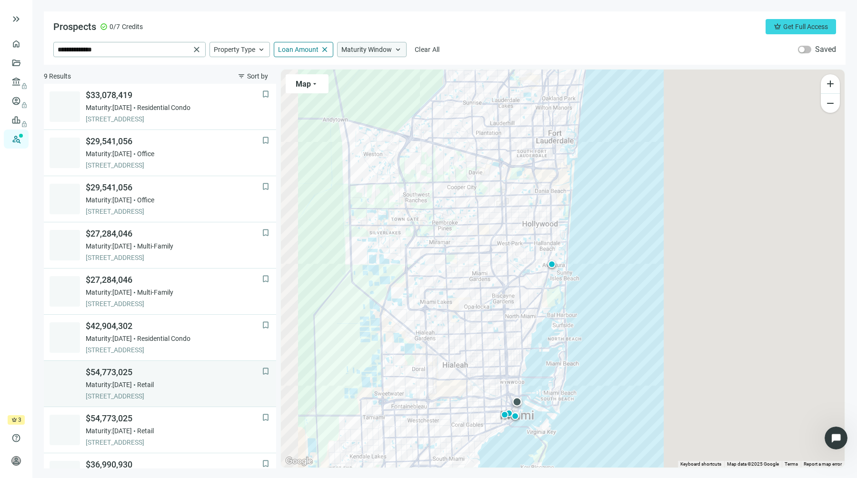
click at [181, 381] on div "Maturity: 11.18.2026 Retail" at bounding box center [174, 385] width 176 height 10
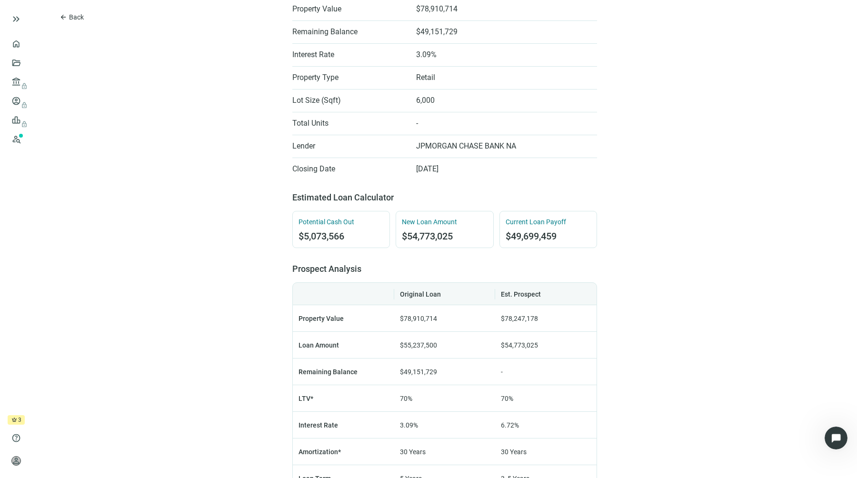
scroll to position [312, 0]
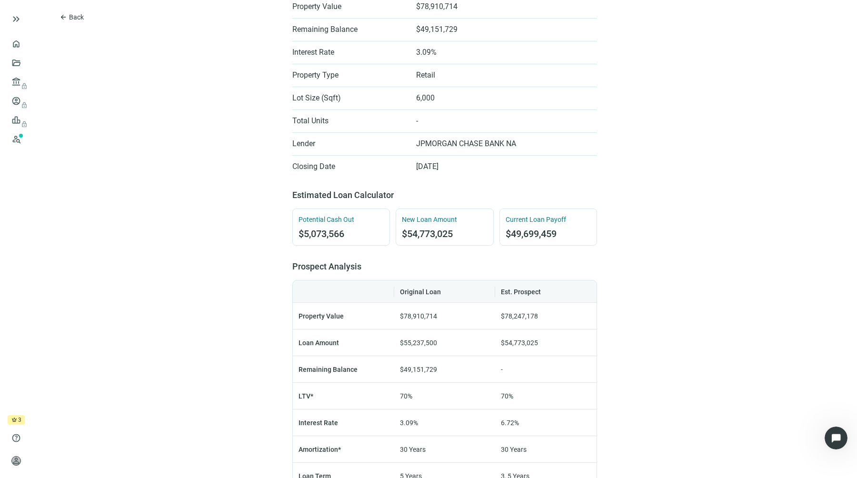
click at [263, 267] on div "arrow_back Back $54,773,025 bookmark Save 110 E FLAGLER ST, MIAMI, FL 33131 Ret…" at bounding box center [444, 240] width 825 height 1105
click at [421, 231] on span "$54,773,025" at bounding box center [444, 233] width 85 height 11
